Goal: Task Accomplishment & Management: Use online tool/utility

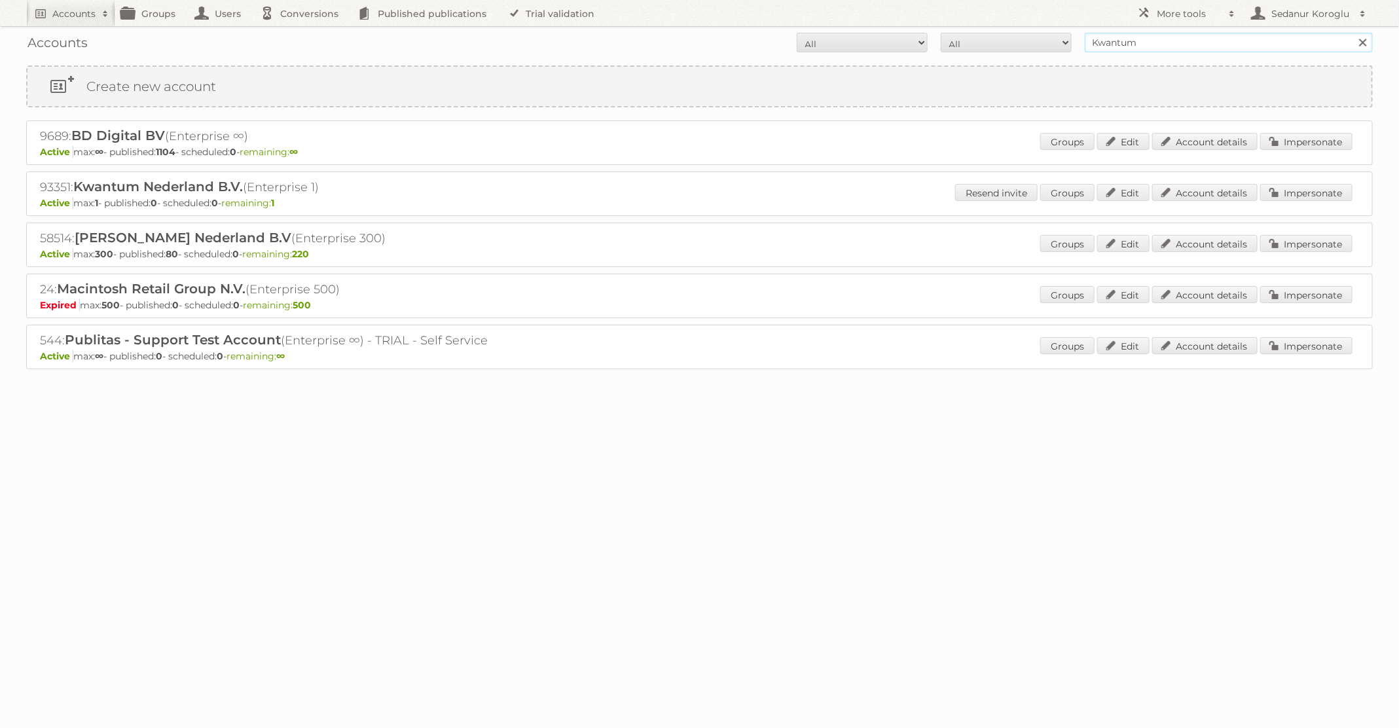
drag, startPoint x: 1149, startPoint y: 42, endPoint x: 1061, endPoint y: 37, distance: 87.3
click at [1061, 37] on form "All Active Expired Pending All Paid Trials Self service Kwantum Search" at bounding box center [699, 43] width 1347 height 20
type input "Plus Retail"
click at [1353, 33] on input "Search" at bounding box center [1363, 43] width 20 height 20
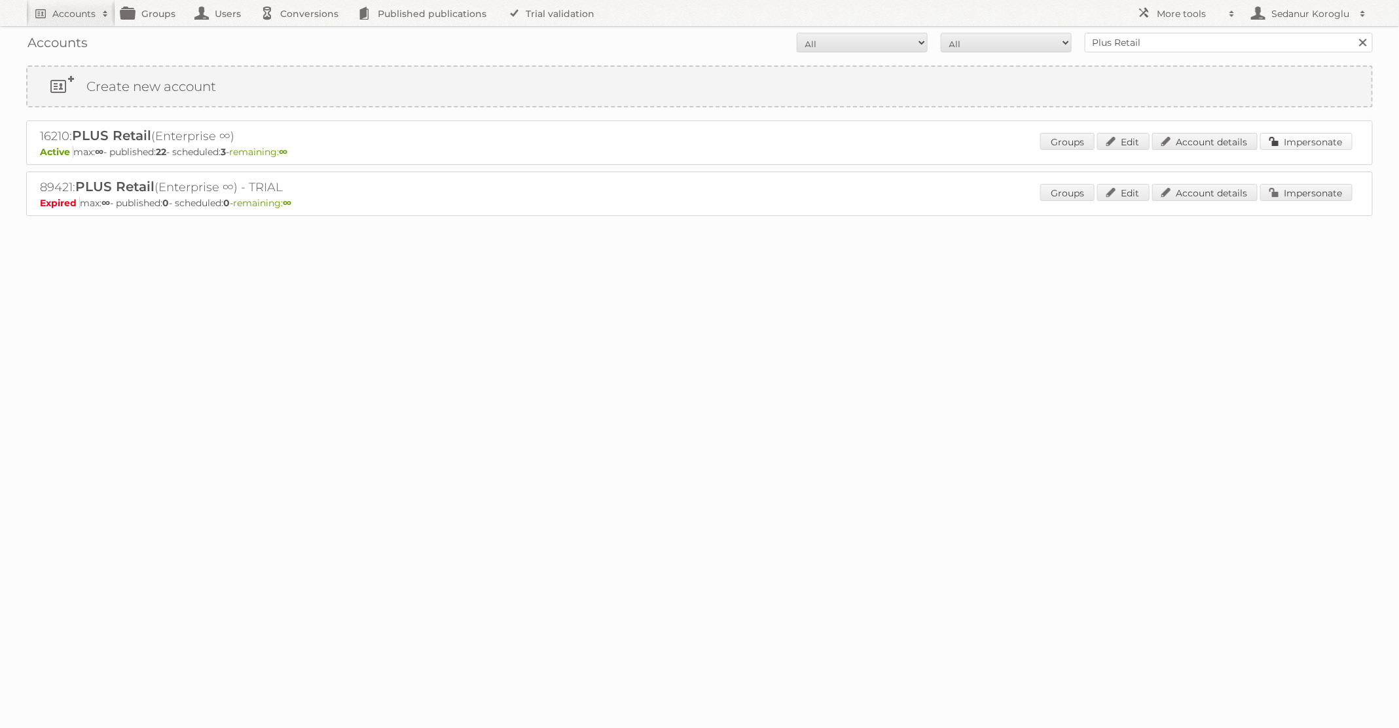
click at [1308, 133] on div "Groups Edit Account details Impersonate" at bounding box center [1197, 143] width 312 height 20
click at [1313, 145] on link "Impersonate" at bounding box center [1307, 141] width 92 height 17
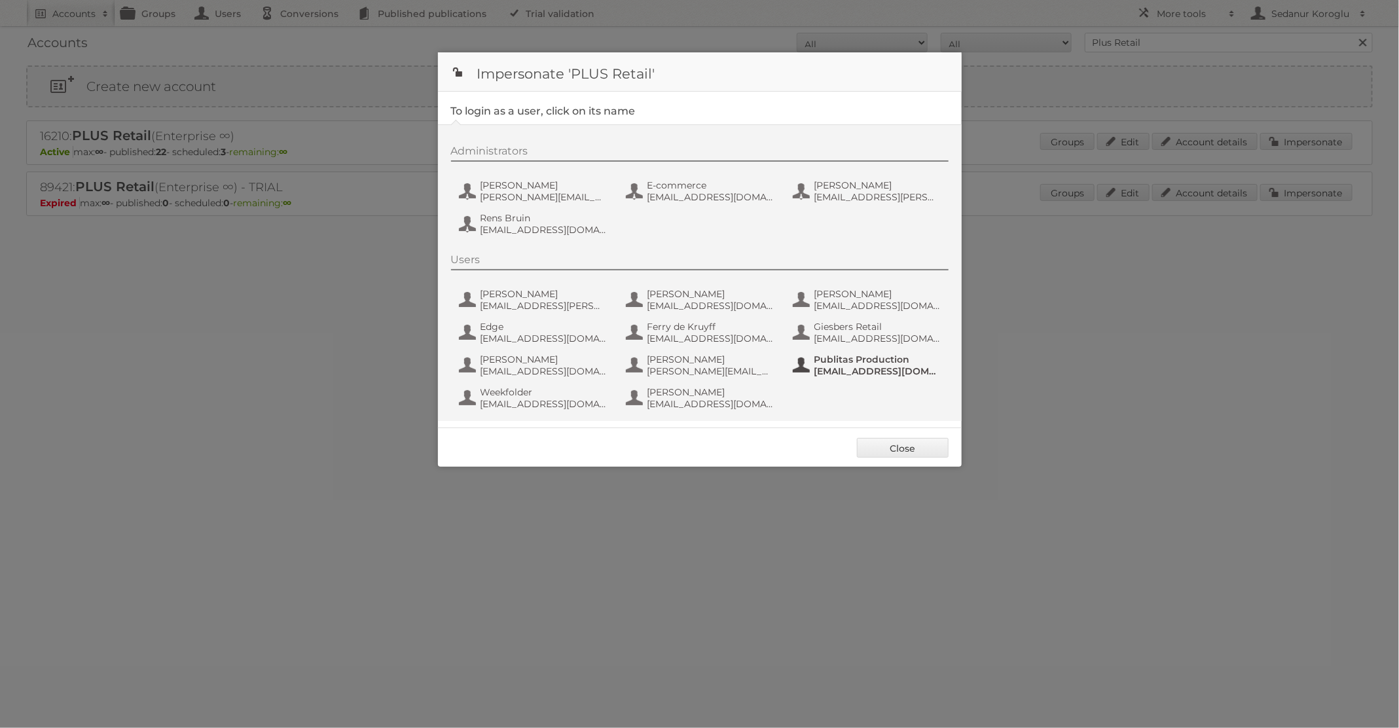
click at [858, 377] on button "Publitas Production fs+coop@publitas.com" at bounding box center [869, 365] width 154 height 26
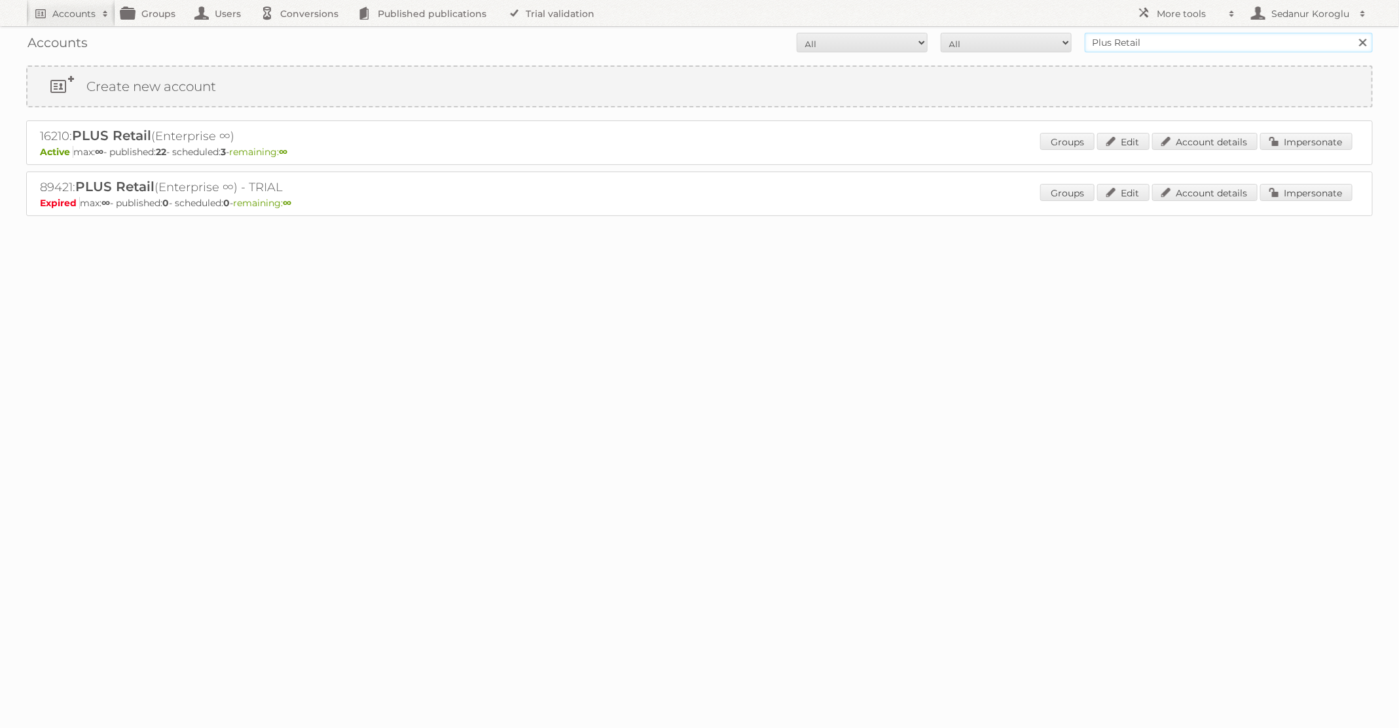
drag, startPoint x: 1180, startPoint y: 43, endPoint x: 977, endPoint y: 39, distance: 203.0
click at [977, 39] on form "All Active Expired Pending All Paid Trials Self service Plus Retail Search" at bounding box center [699, 43] width 1347 height 20
type input "Kwantum"
click at [1353, 33] on input "Search" at bounding box center [1363, 43] width 20 height 20
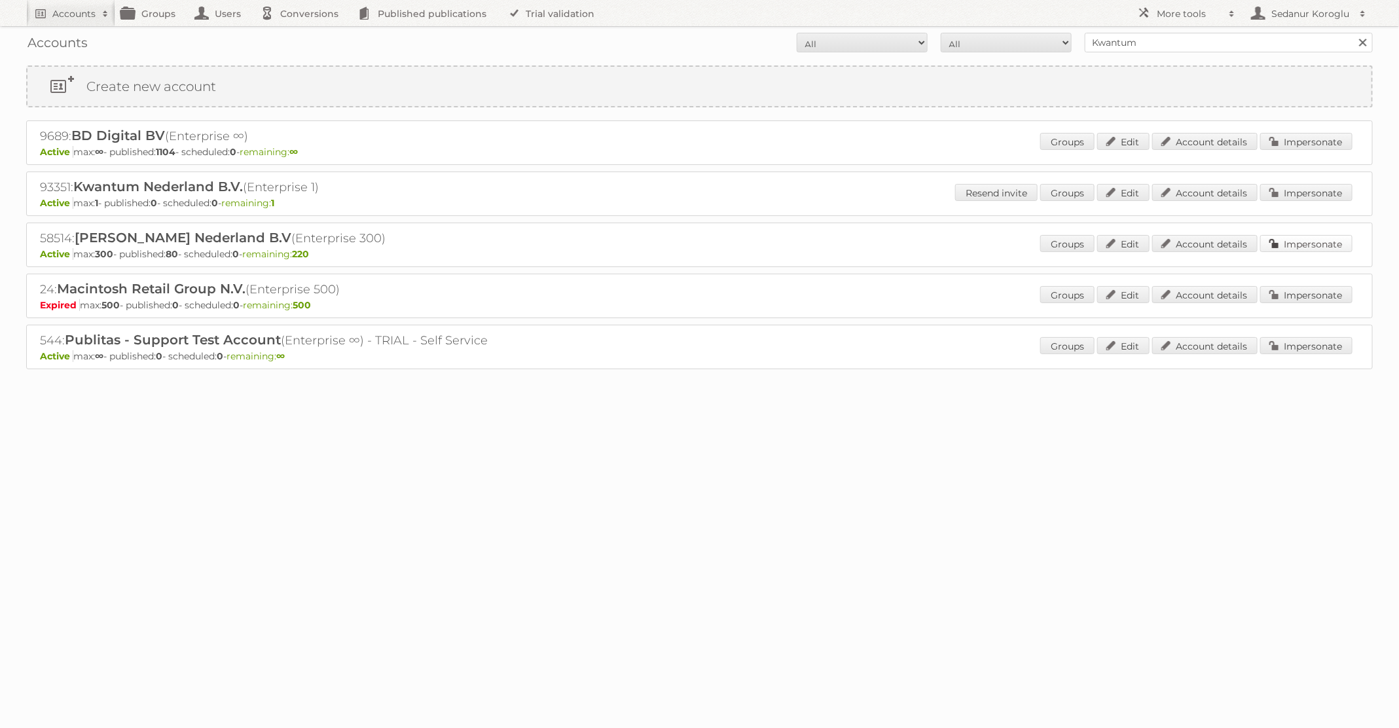
click at [1324, 247] on link "Impersonate" at bounding box center [1307, 243] width 92 height 17
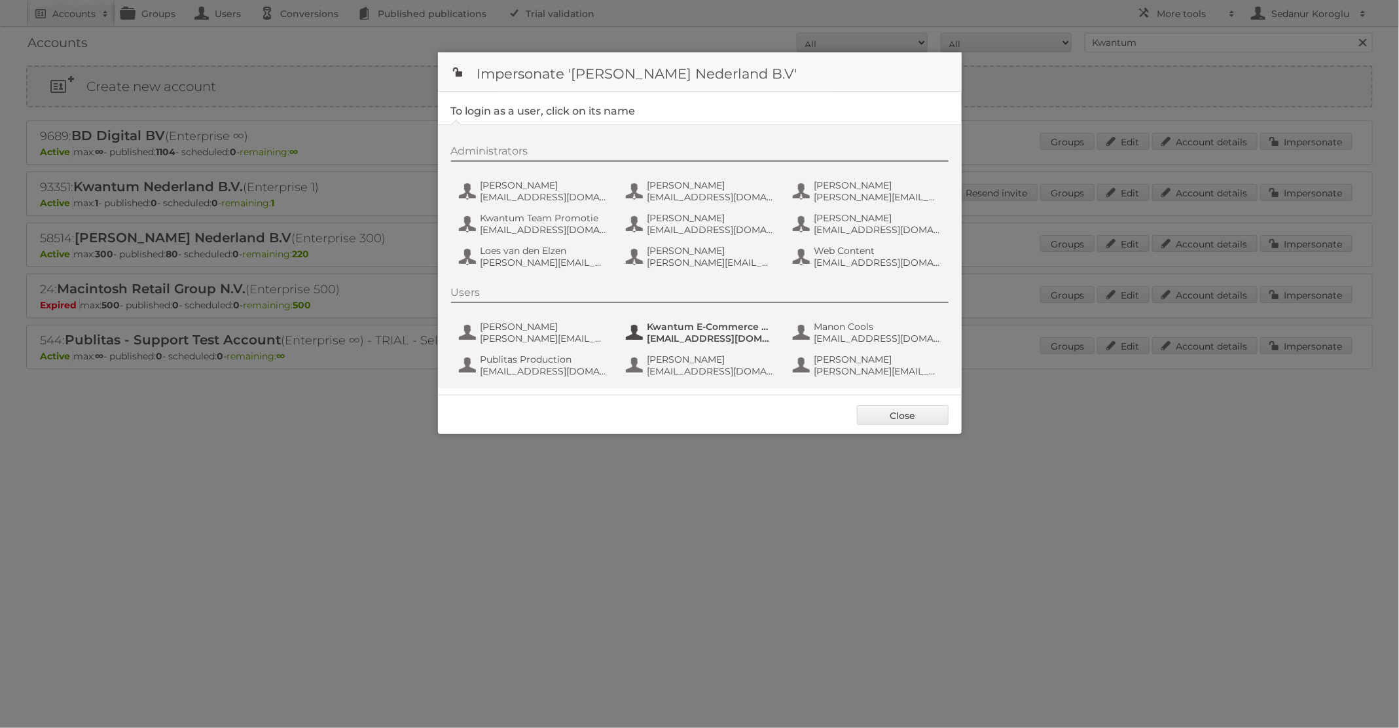
click at [726, 337] on span "[EMAIL_ADDRESS][DOMAIN_NAME]" at bounding box center [711, 339] width 127 height 12
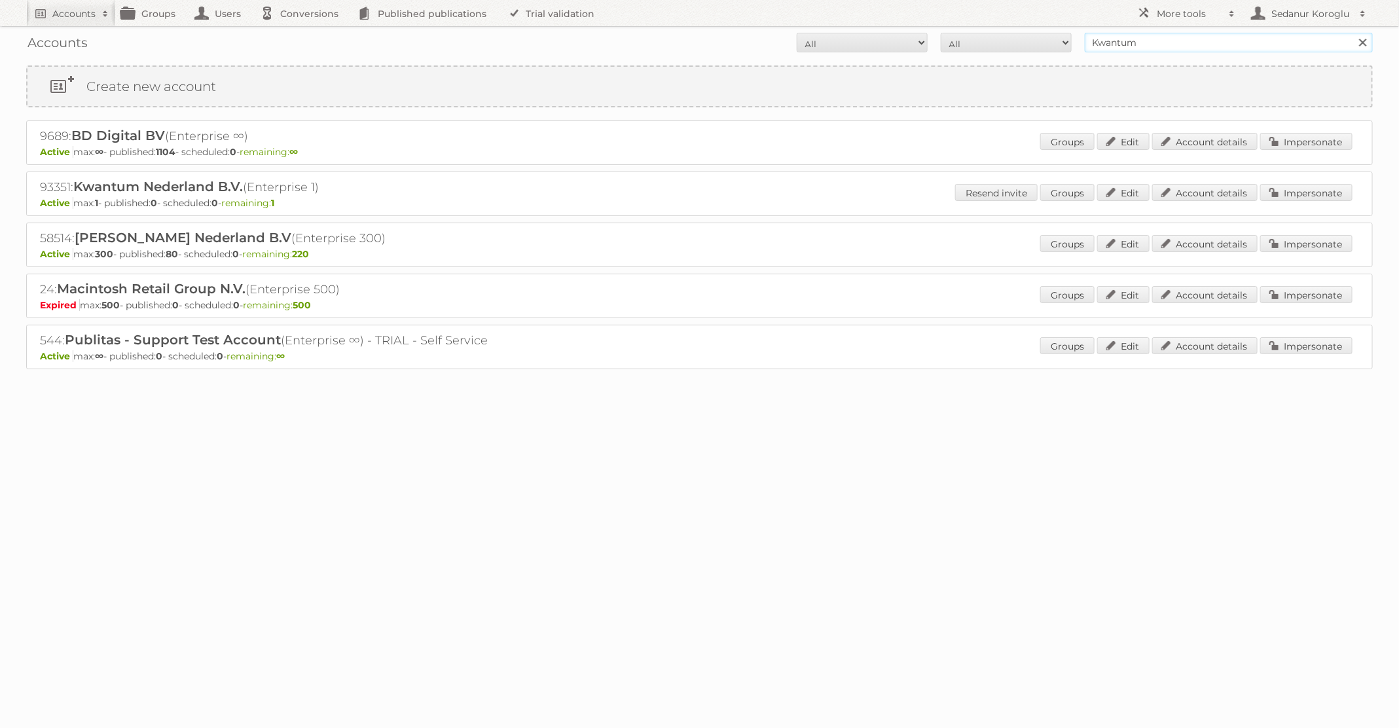
drag, startPoint x: 1139, startPoint y: 48, endPoint x: 982, endPoint y: 25, distance: 158.8
click at [982, 25] on body "Accounts Search Advanced Search Create new account Groups Users Conversions Pub…" at bounding box center [699, 364] width 1399 height 728
type input "Albert Heijn NL"
click at [1353, 33] on input "Search" at bounding box center [1363, 43] width 20 height 20
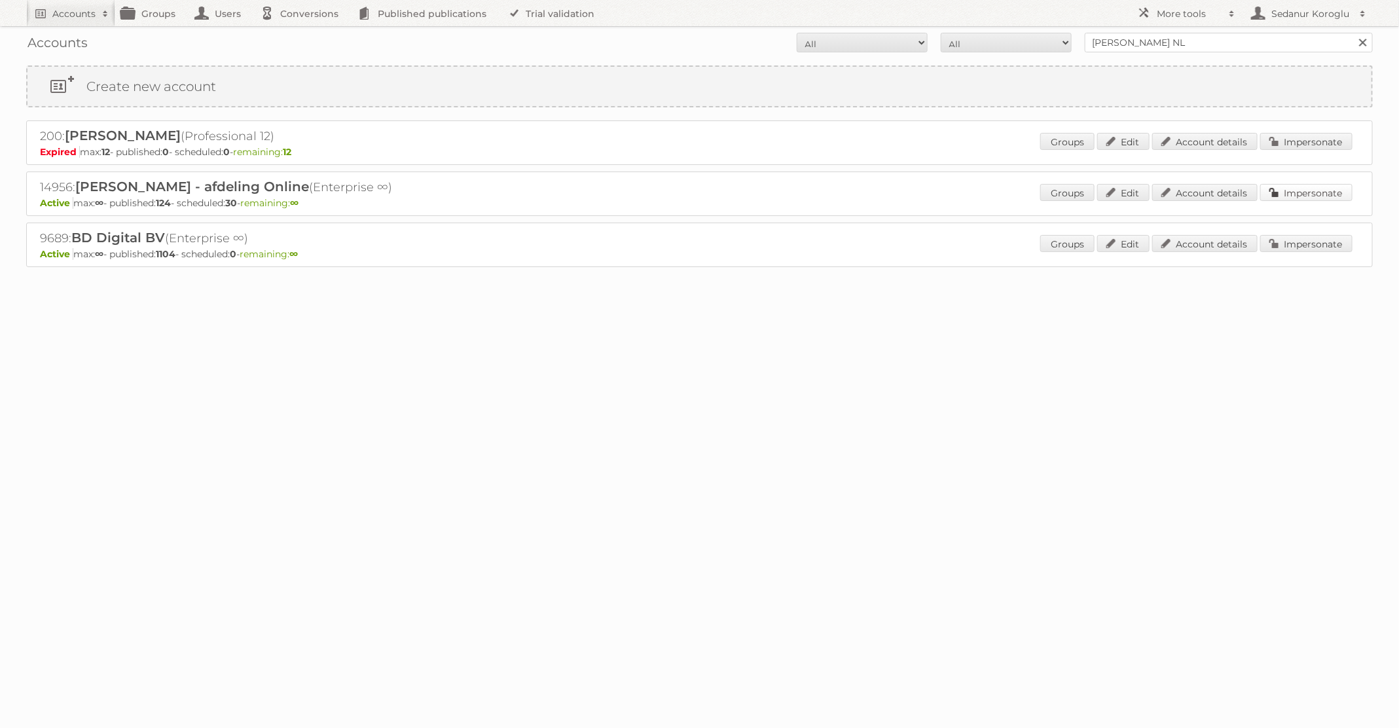
click at [1295, 191] on link "Impersonate" at bounding box center [1307, 192] width 92 height 17
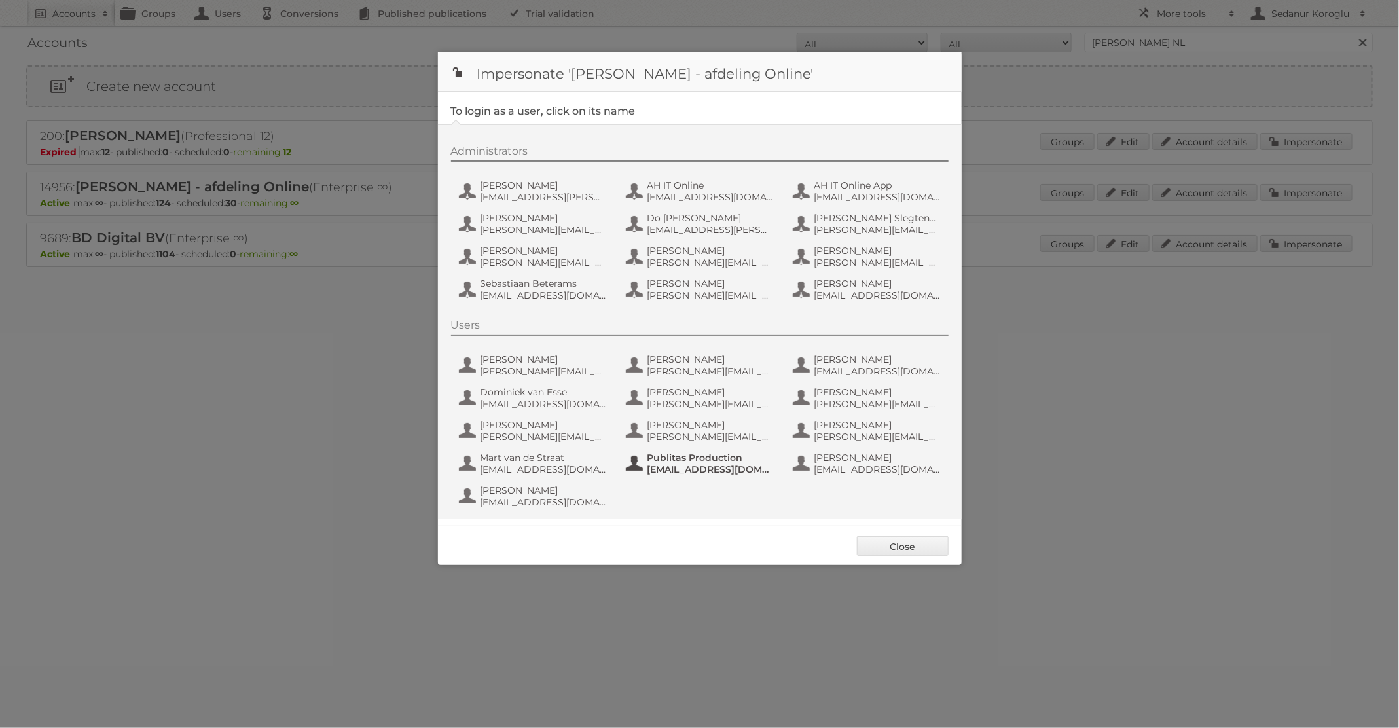
click at [679, 458] on span "Publitas Production" at bounding box center [711, 458] width 127 height 12
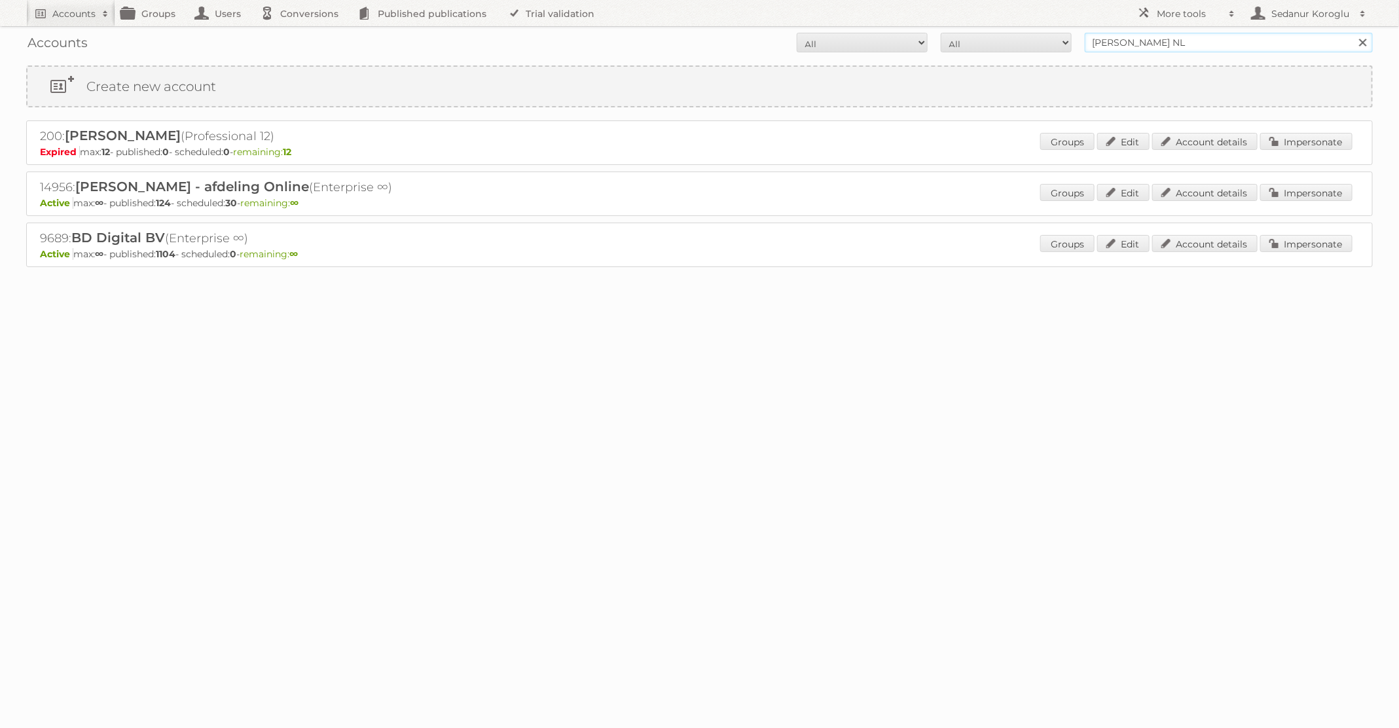
drag, startPoint x: 1164, startPoint y: 47, endPoint x: 1079, endPoint y: 45, distance: 85.2
click at [1079, 45] on form "All Active Expired Pending All Paid Trials Self service Albert Heijn NL Search" at bounding box center [699, 43] width 1347 height 20
type input "Kwantum"
click at [1353, 33] on input "Search" at bounding box center [1363, 43] width 20 height 20
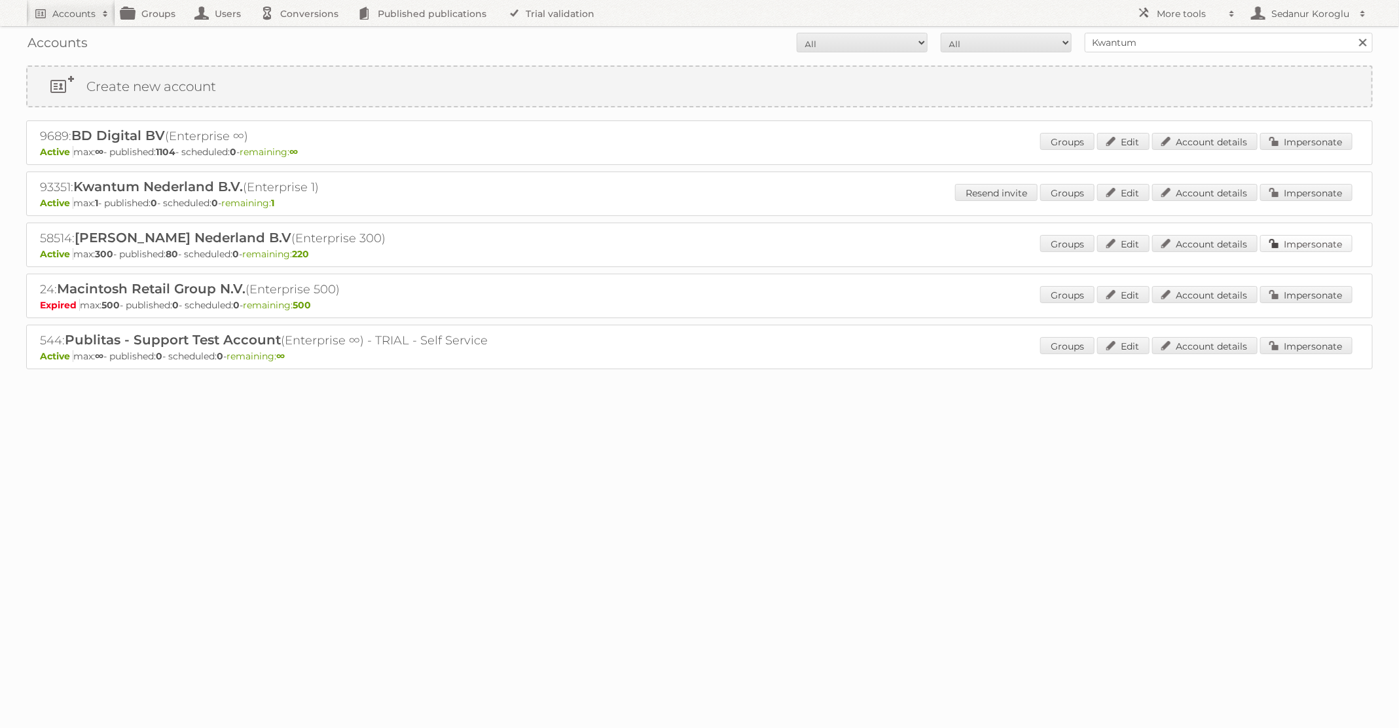
click at [1314, 239] on link "Impersonate" at bounding box center [1307, 243] width 92 height 17
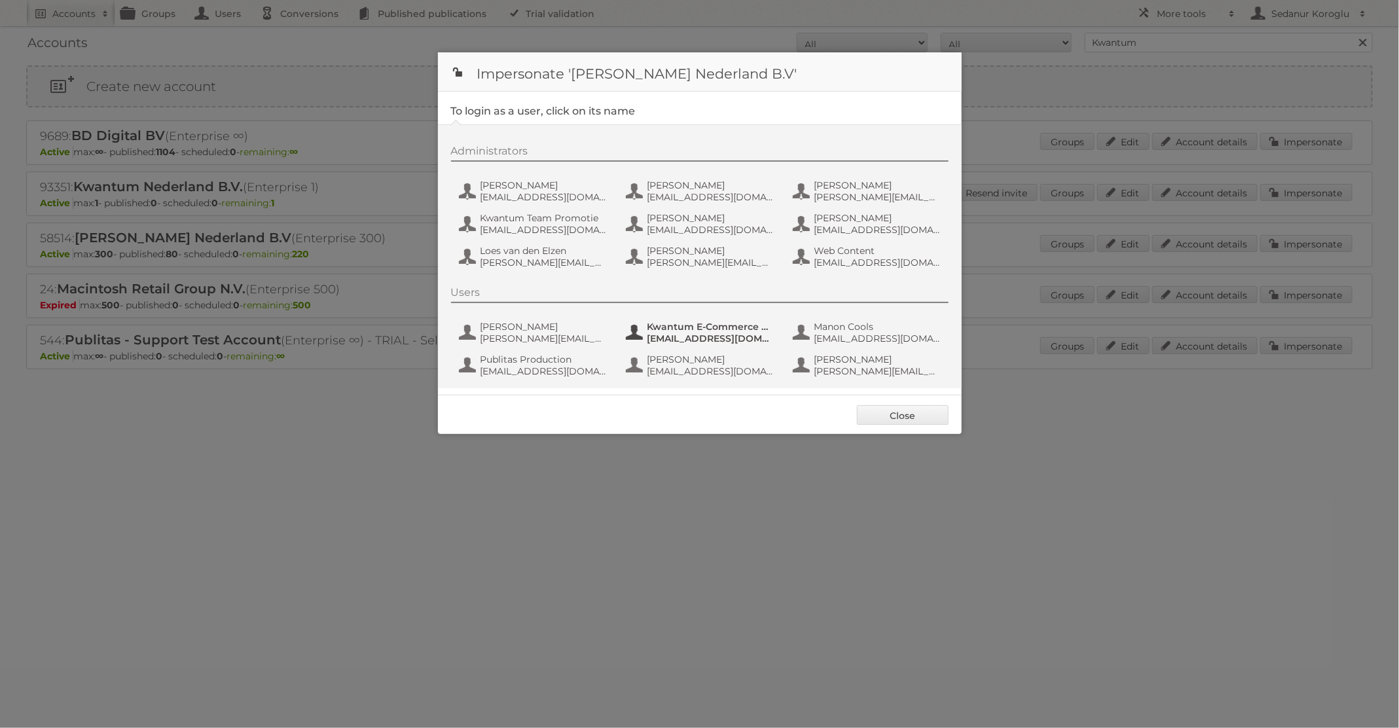
click at [698, 330] on span "Kwantum E-Commerce Marketing" at bounding box center [711, 327] width 127 height 12
